Goal: Information Seeking & Learning: Learn about a topic

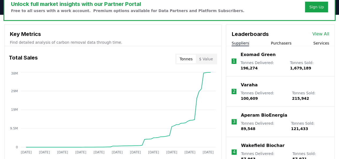
scroll to position [134, 0]
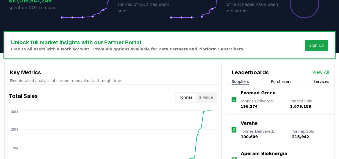
click at [281, 79] on button "Purchasers" at bounding box center [281, 81] width 21 height 5
click at [237, 80] on button "Suppliers" at bounding box center [240, 81] width 17 height 5
click at [272, 82] on div "Suppliers Purchasers Services" at bounding box center [280, 82] width 108 height 6
click at [286, 77] on div "Leaderboards View All Suppliers Purchasers Services" at bounding box center [280, 73] width 108 height 21
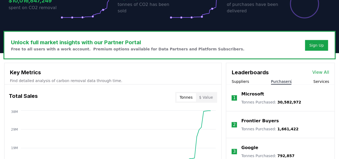
click at [283, 79] on button "Purchasers" at bounding box center [281, 81] width 21 height 5
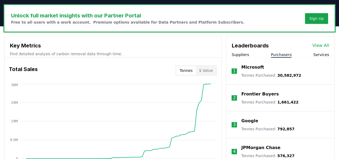
scroll to position [188, 0]
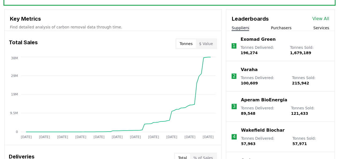
click at [244, 28] on button "Suppliers" at bounding box center [240, 27] width 17 height 5
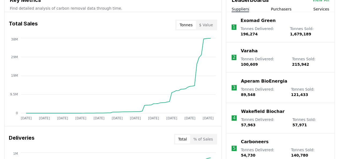
scroll to position [215, 0]
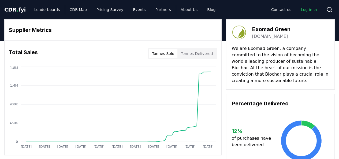
drag, startPoint x: 286, startPoint y: 38, endPoint x: 298, endPoint y: 42, distance: 13.0
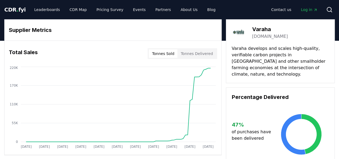
drag, startPoint x: 271, startPoint y: 27, endPoint x: 267, endPoint y: 35, distance: 9.0
click at [274, 38] on link "[DOMAIN_NAME]" at bounding box center [270, 36] width 36 height 6
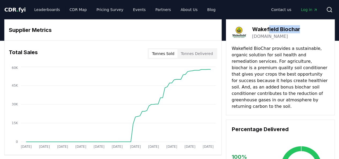
drag, startPoint x: 300, startPoint y: 30, endPoint x: 268, endPoint y: 32, distance: 31.7
click at [268, 32] on div "Wakefield Biochar wakefieldbiochar.com" at bounding box center [281, 32] width 98 height 15
drag, startPoint x: 296, startPoint y: 37, endPoint x: 252, endPoint y: 38, distance: 44.5
click at [252, 38] on div "wakefieldbiochar.com" at bounding box center [276, 36] width 48 height 6
